Goal: Information Seeking & Learning: Learn about a topic

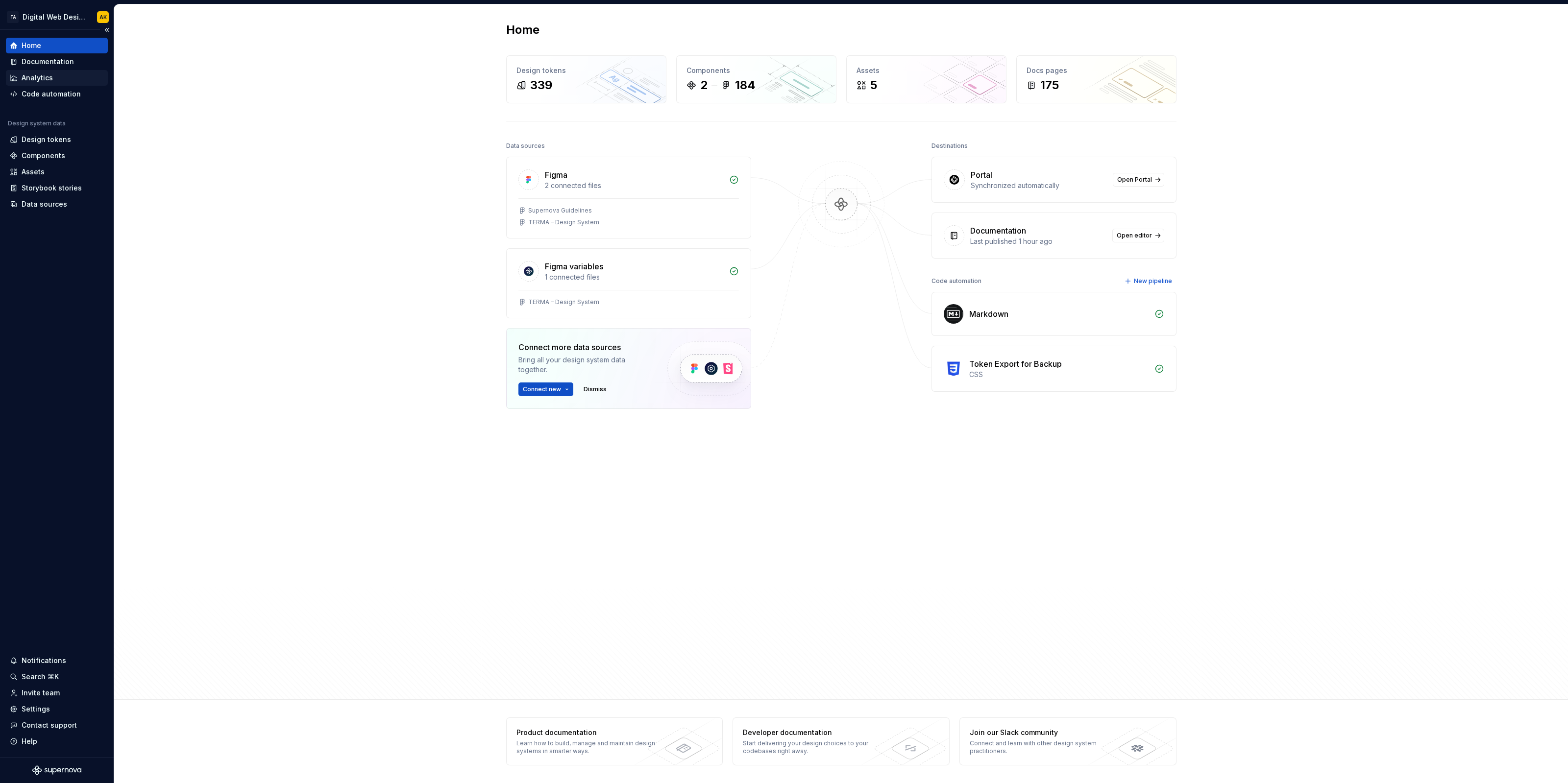
click at [52, 71] on div "Analytics" at bounding box center [57, 78] width 102 height 16
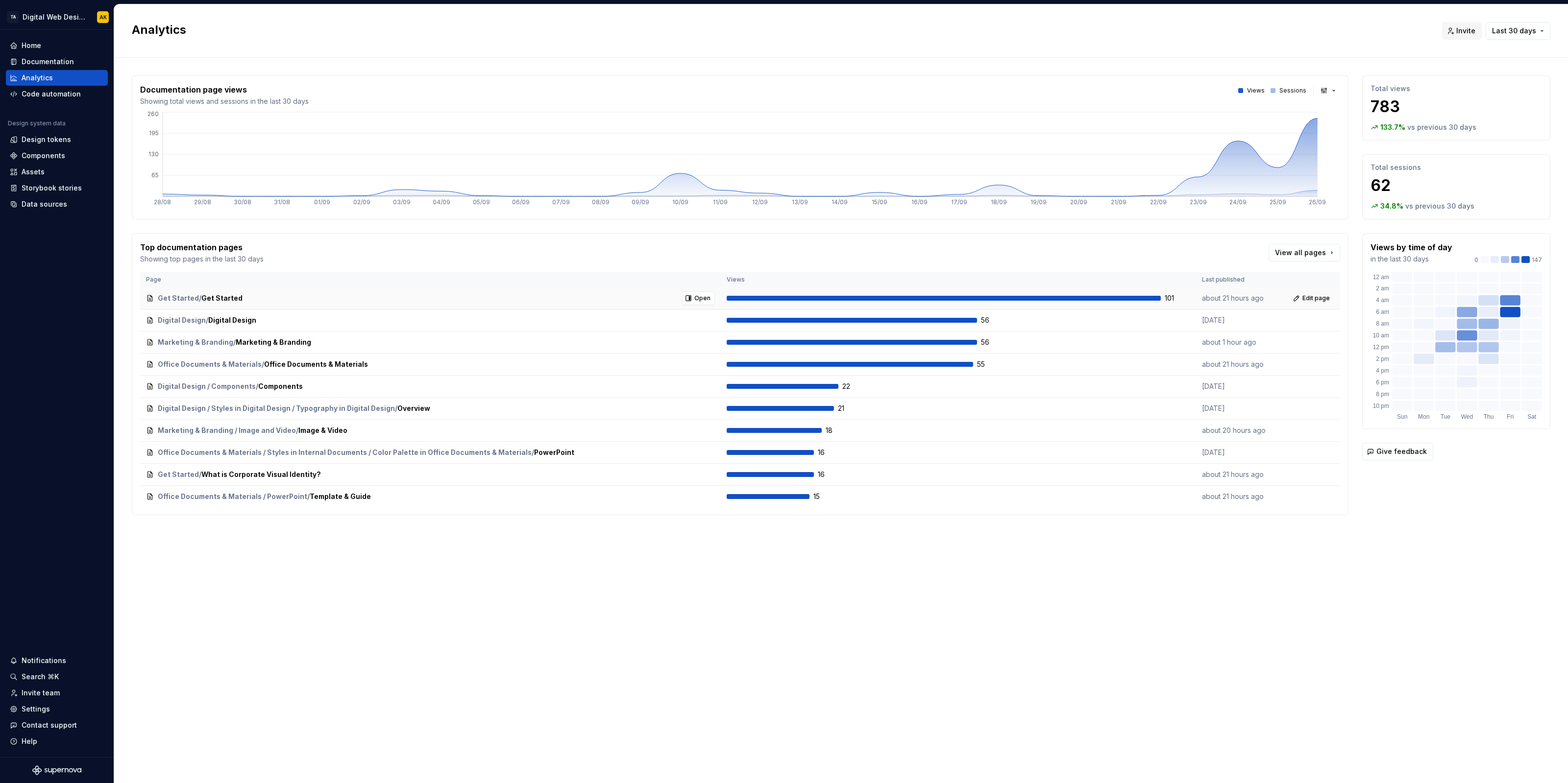
click at [1075, 298] on div at bounding box center [943, 298] width 434 height 5
click at [1511, 313] on rect at bounding box center [1510, 312] width 20 height 10
click at [1275, 89] on div at bounding box center [1273, 91] width 5 height 5
click at [1335, 92] on button "button" at bounding box center [1329, 91] width 23 height 14
click at [1346, 124] on div "Bar chart" at bounding box center [1351, 125] width 31 height 10
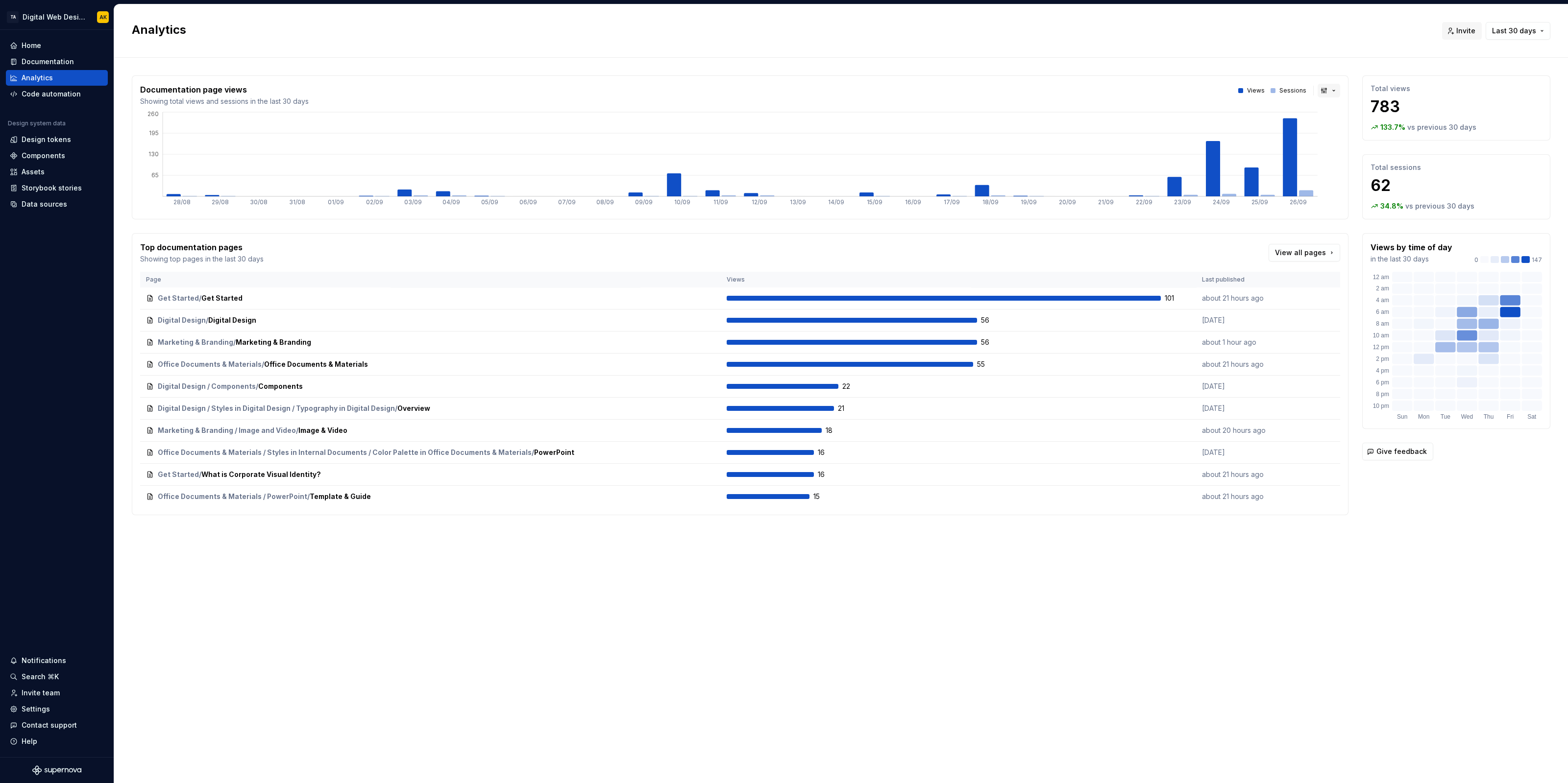
click at [1330, 94] on button "button" at bounding box center [1329, 91] width 23 height 14
click at [1333, 113] on span "Area chart" at bounding box center [1362, 110] width 83 height 16
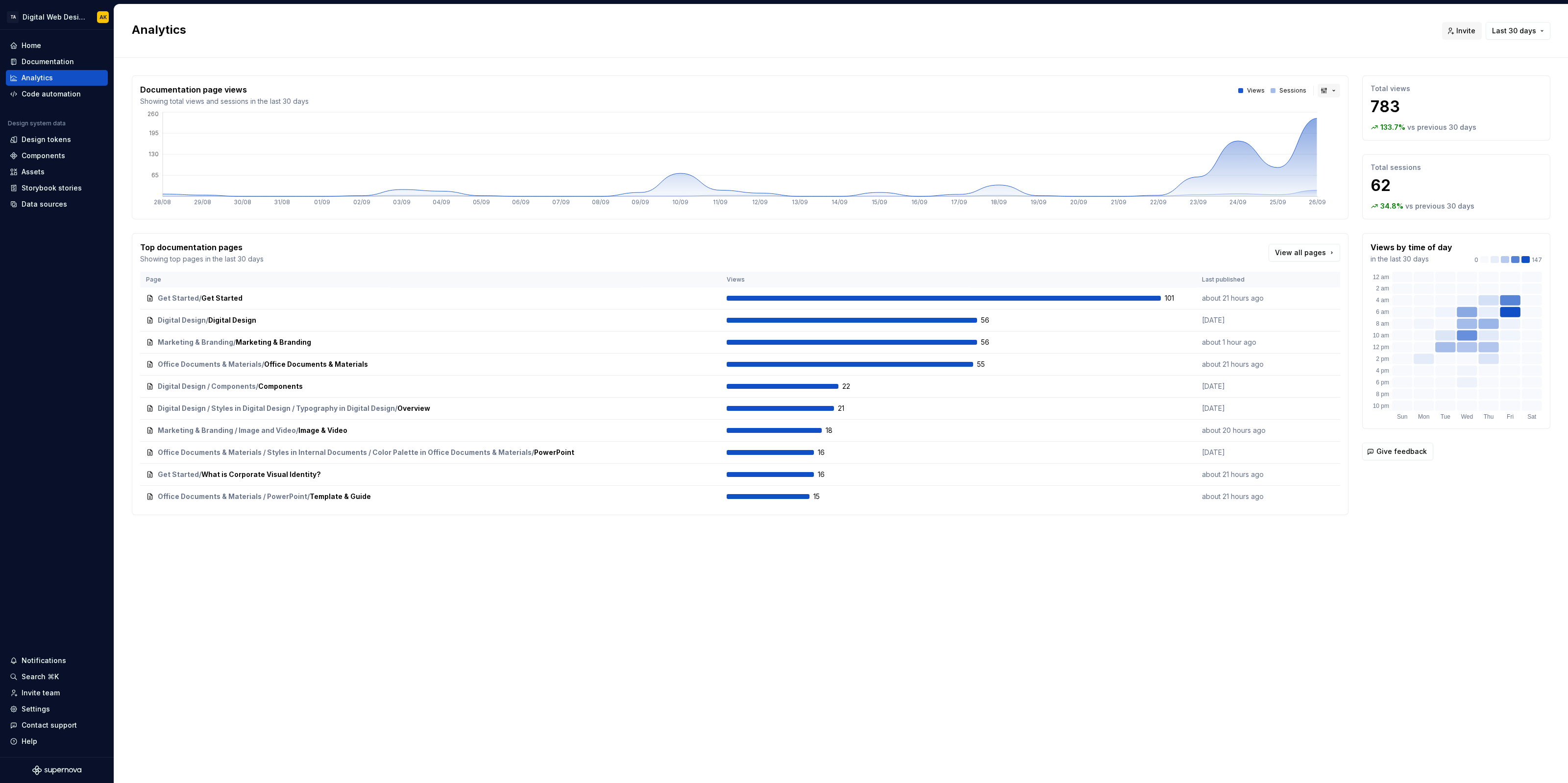
click at [1326, 96] on button "button" at bounding box center [1329, 91] width 23 height 14
click at [1340, 139] on div "Line chart" at bounding box center [1353, 141] width 34 height 10
click at [1320, 94] on button "button" at bounding box center [1329, 91] width 23 height 14
click at [1333, 111] on span "Area chart" at bounding box center [1362, 110] width 83 height 16
